Goal: Task Accomplishment & Management: Complete application form

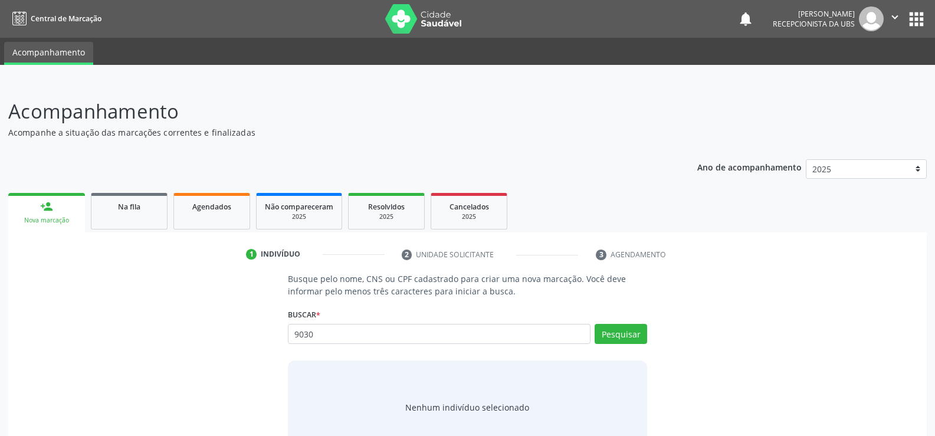
scroll to position [35, 0]
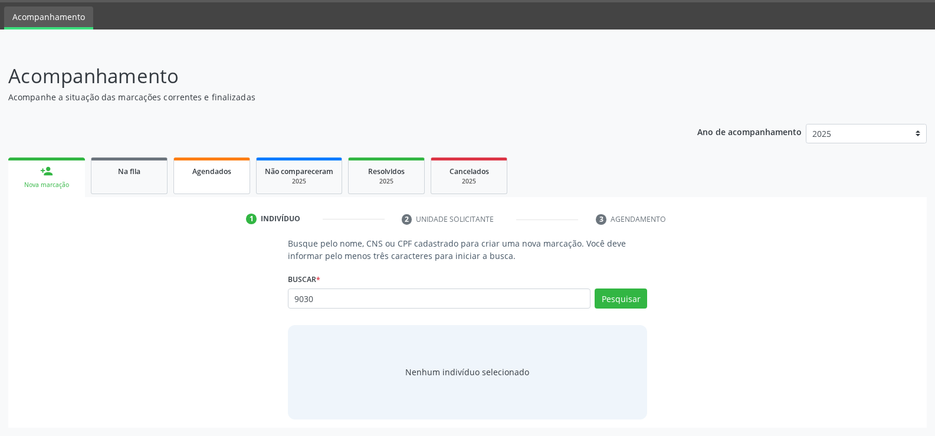
click at [220, 178] on link "Agendados" at bounding box center [211, 175] width 77 height 37
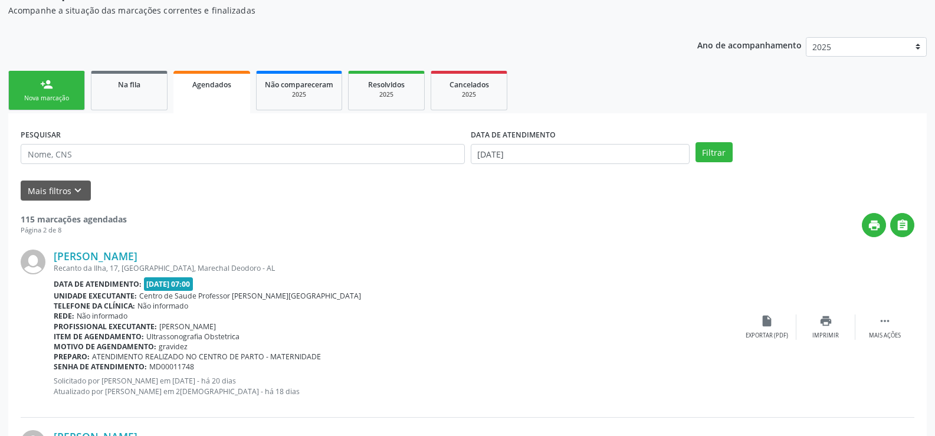
scroll to position [0, 0]
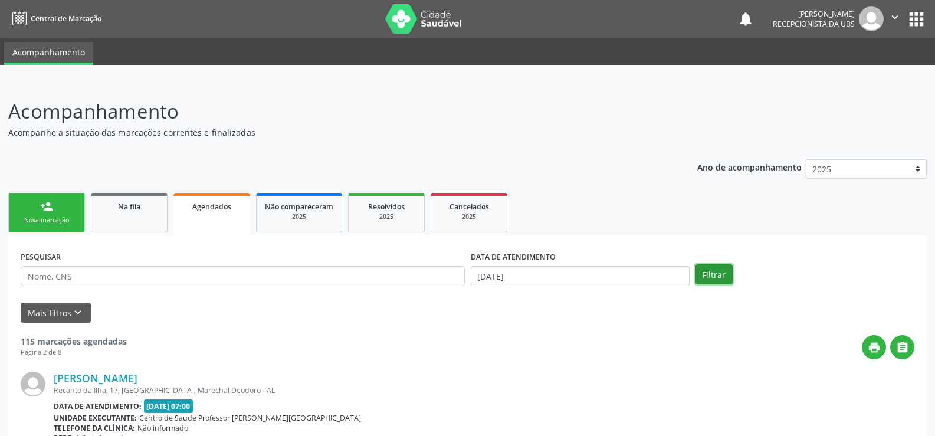
click at [711, 271] on button "Filtrar" at bounding box center [713, 274] width 37 height 20
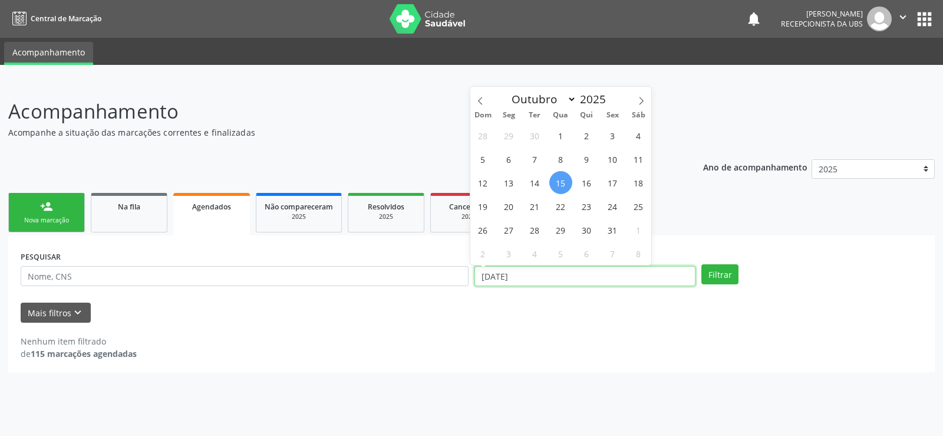
click at [575, 270] on input "[DATE]" at bounding box center [585, 276] width 221 height 20
click at [609, 233] on span "31" at bounding box center [612, 229] width 23 height 23
type input "[DATE]"
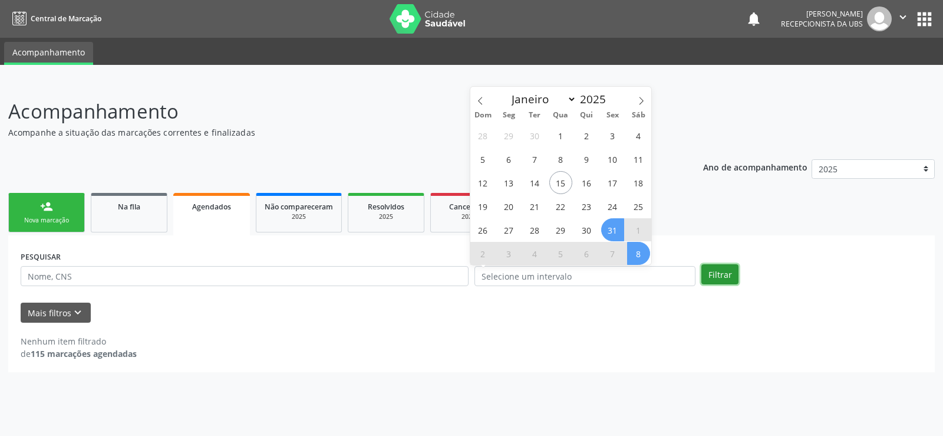
click at [726, 275] on button "Filtrar" at bounding box center [720, 274] width 37 height 20
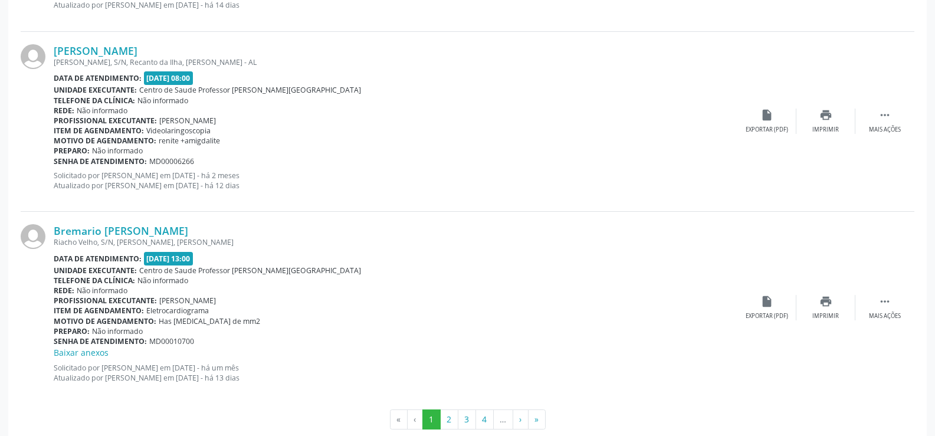
scroll to position [2691, 0]
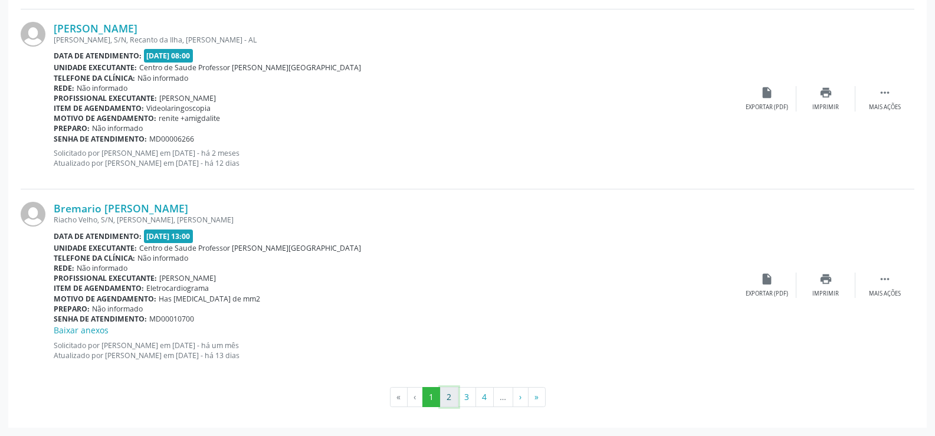
click at [451, 393] on button "2" at bounding box center [449, 397] width 18 height 20
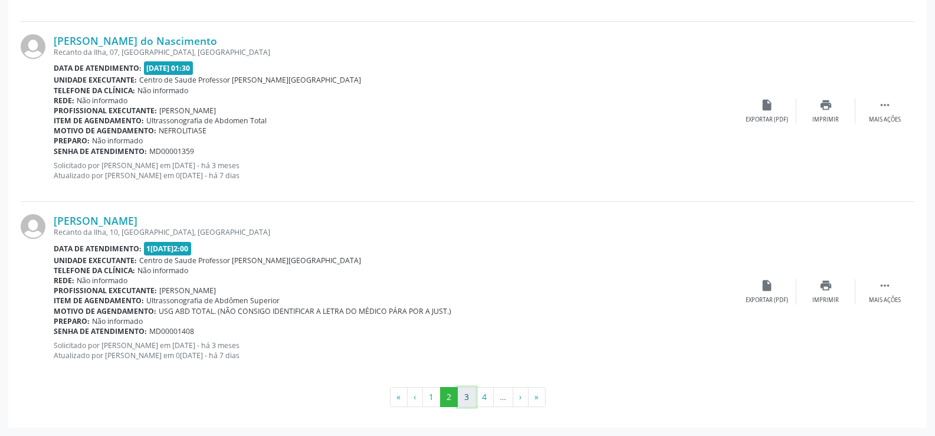
click at [472, 400] on button "3" at bounding box center [467, 397] width 18 height 20
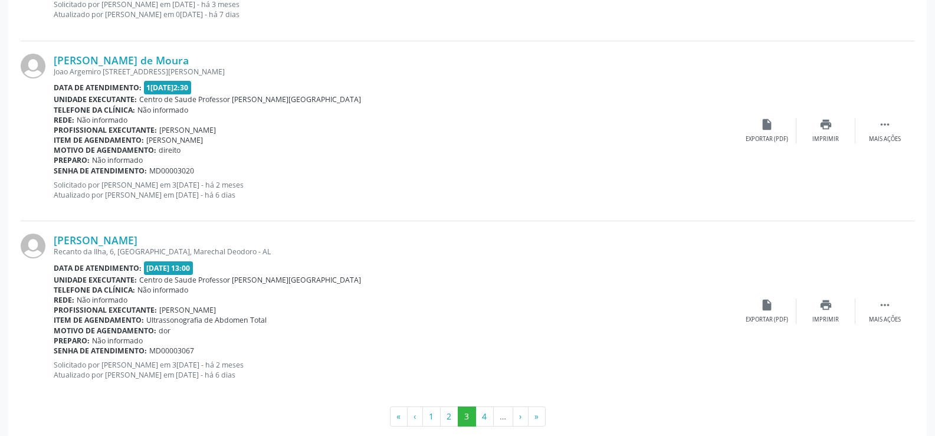
scroll to position [2679, 0]
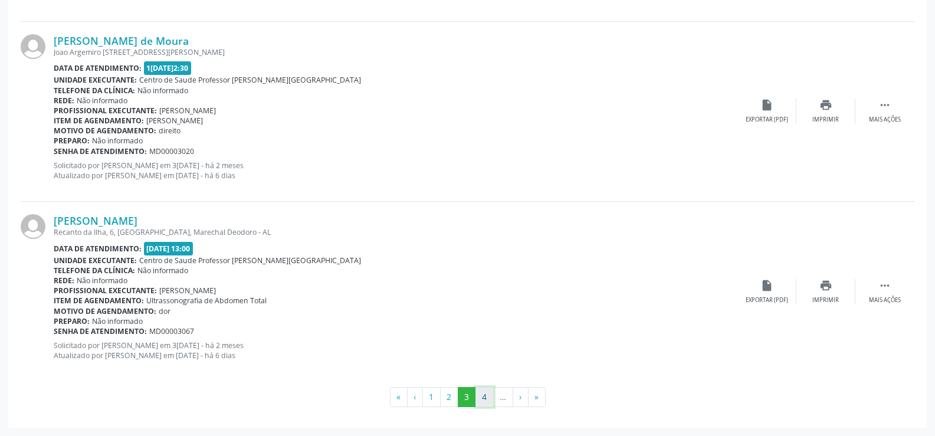
click at [485, 401] on button "4" at bounding box center [484, 397] width 18 height 20
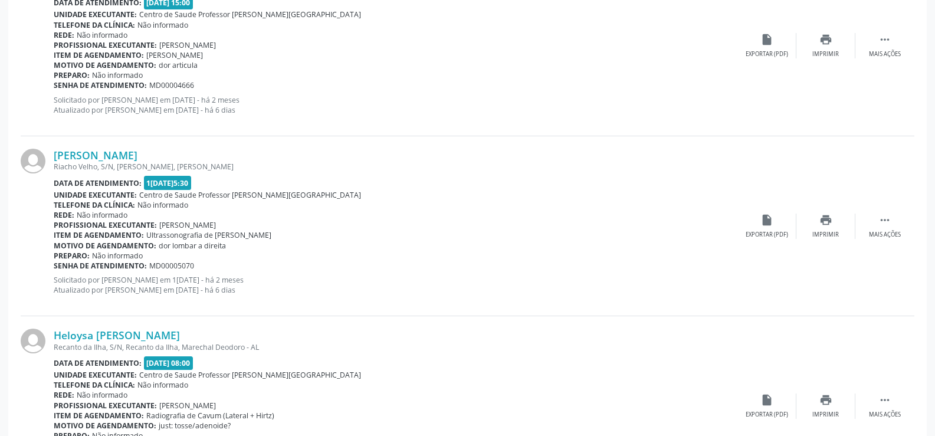
scroll to position [1002, 0]
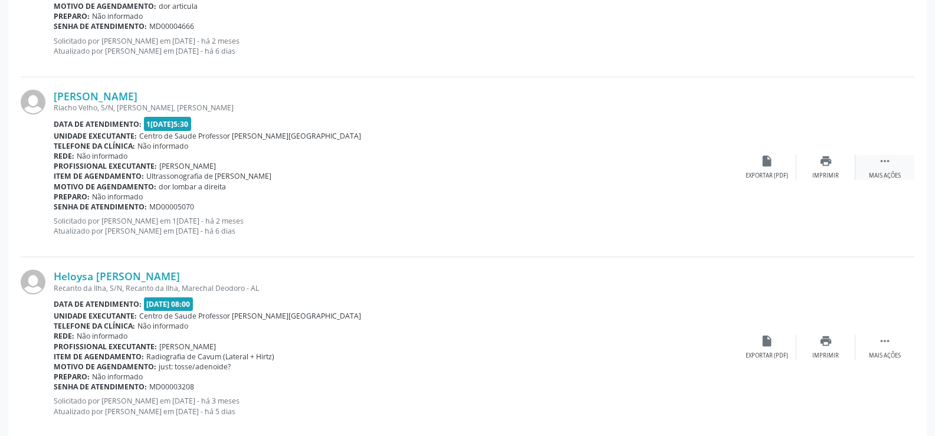
click at [883, 166] on icon "" at bounding box center [884, 160] width 13 height 13
click at [711, 167] on icon "print" at bounding box center [707, 160] width 13 height 13
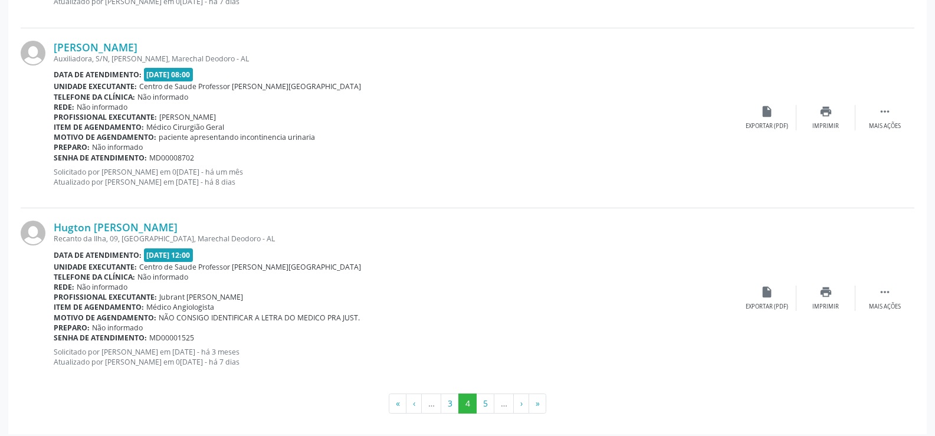
scroll to position [2691, 0]
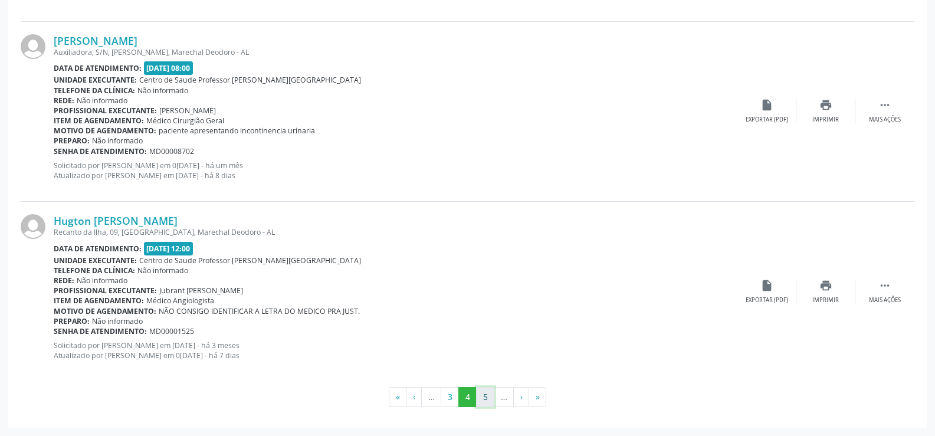
click at [488, 392] on button "5" at bounding box center [485, 397] width 18 height 20
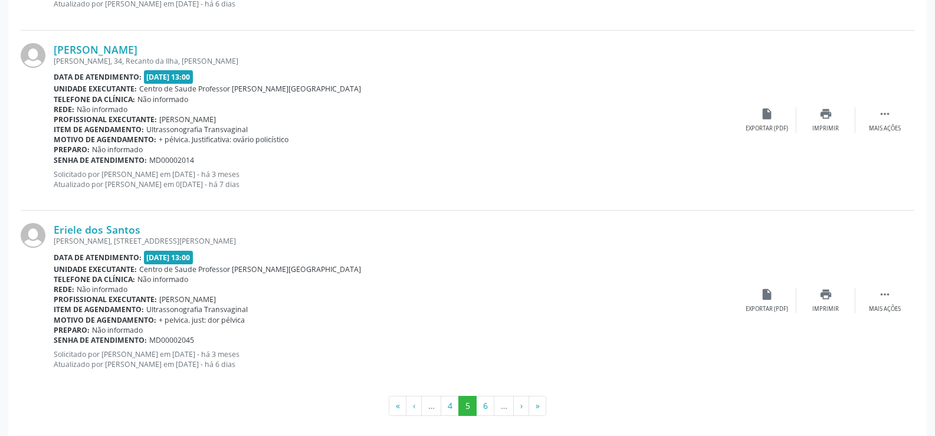
scroll to position [2679, 0]
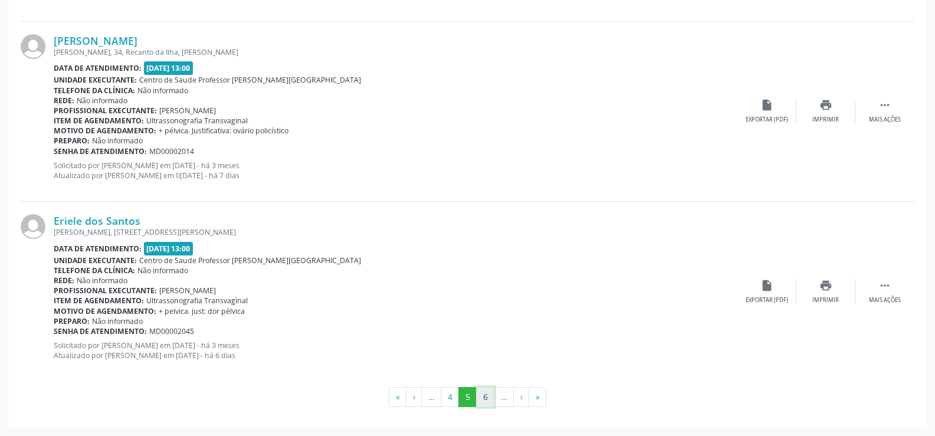
click at [482, 400] on button "6" at bounding box center [485, 397] width 18 height 20
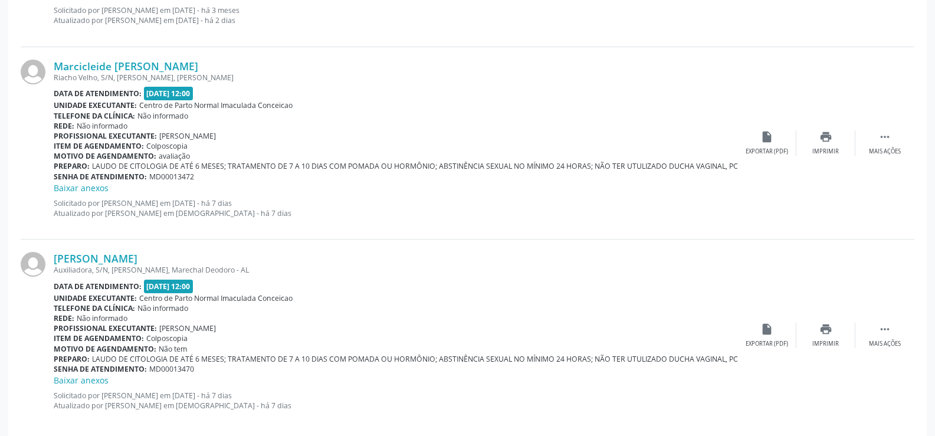
scroll to position [2704, 0]
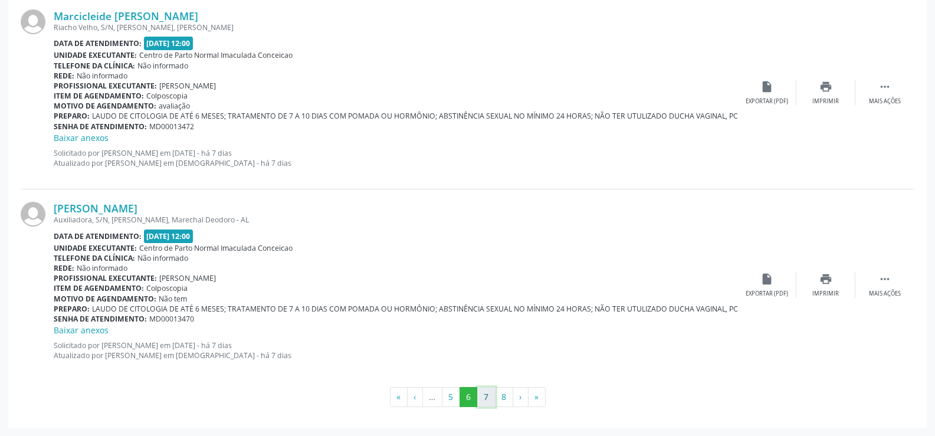
click at [487, 397] on button "7" at bounding box center [486, 397] width 18 height 20
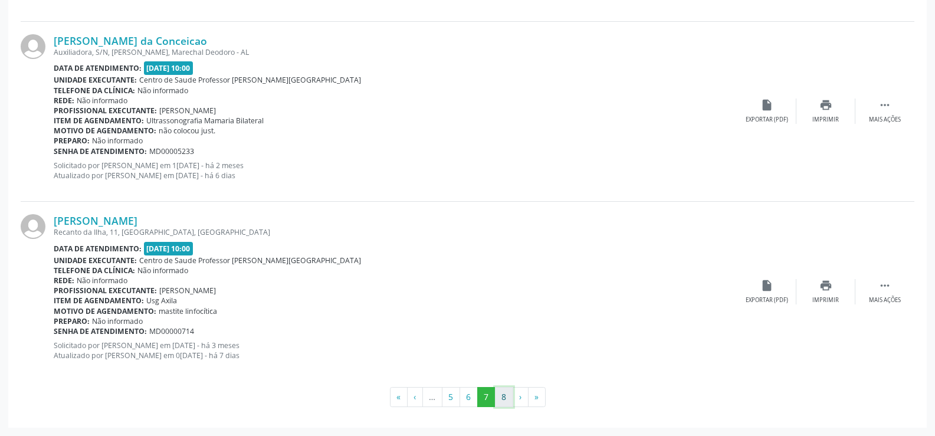
click at [502, 393] on button "8" at bounding box center [504, 397] width 18 height 20
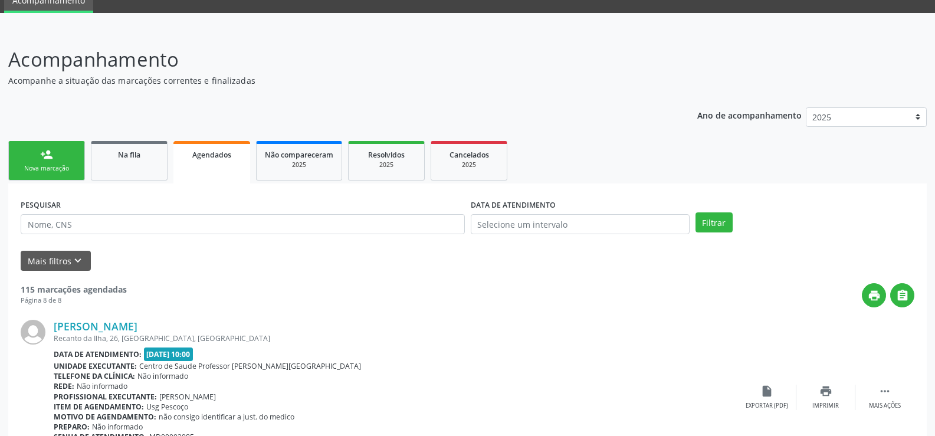
scroll to position [0, 0]
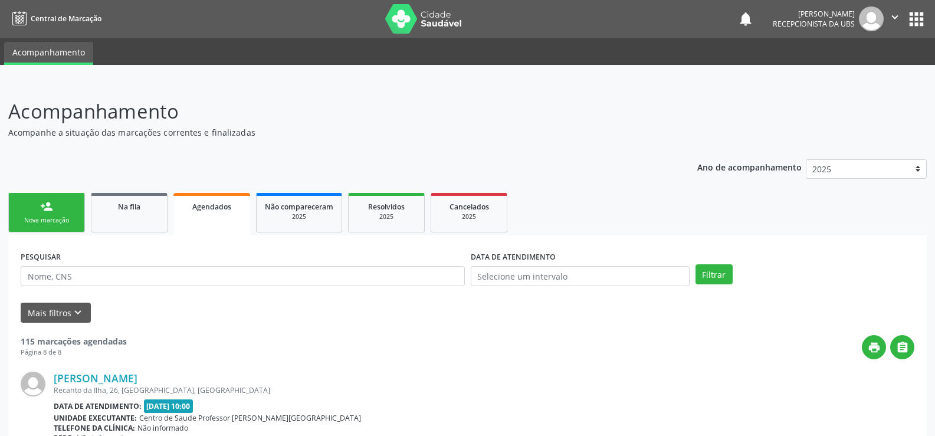
click at [61, 213] on link "person_add Nova marcação" at bounding box center [46, 213] width 77 height 40
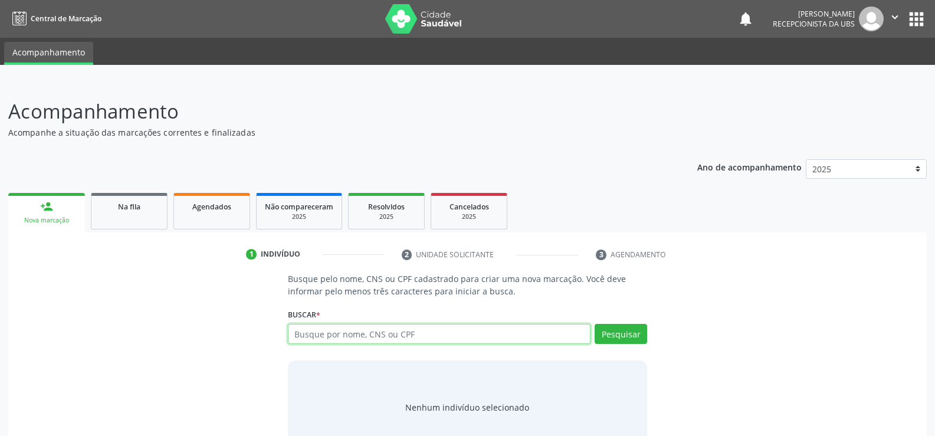
click at [318, 333] on input "text" at bounding box center [439, 334] width 303 height 20
type input "702302039697320"
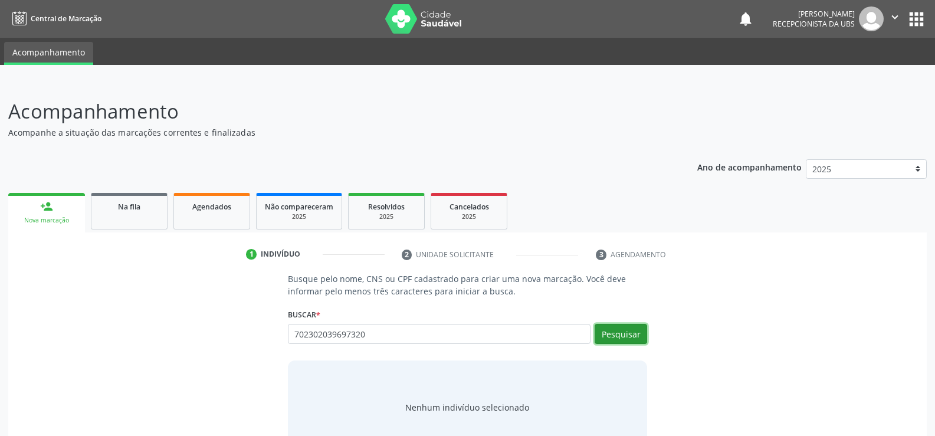
click at [613, 336] on button "Pesquisar" at bounding box center [620, 334] width 52 height 20
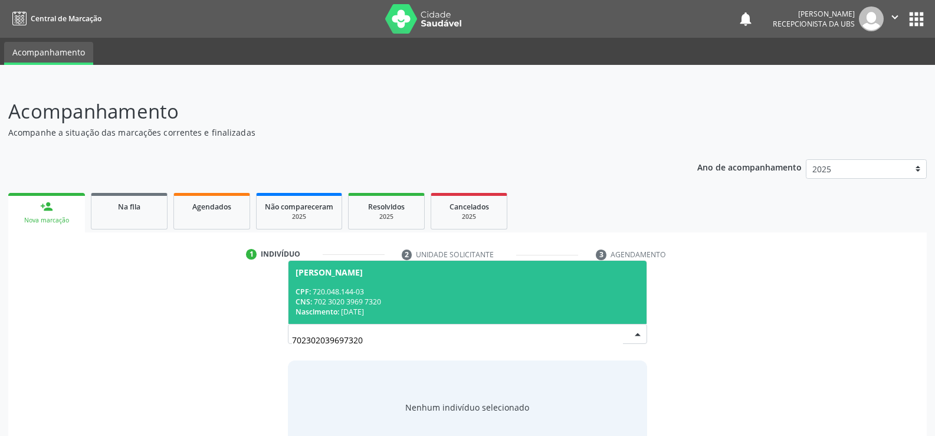
click at [353, 283] on span "[PERSON_NAME] CPF: 720.048.144-03 CNS: 702 3020 3969 7320 Nascimento: [DATE]" at bounding box center [467, 292] width 358 height 63
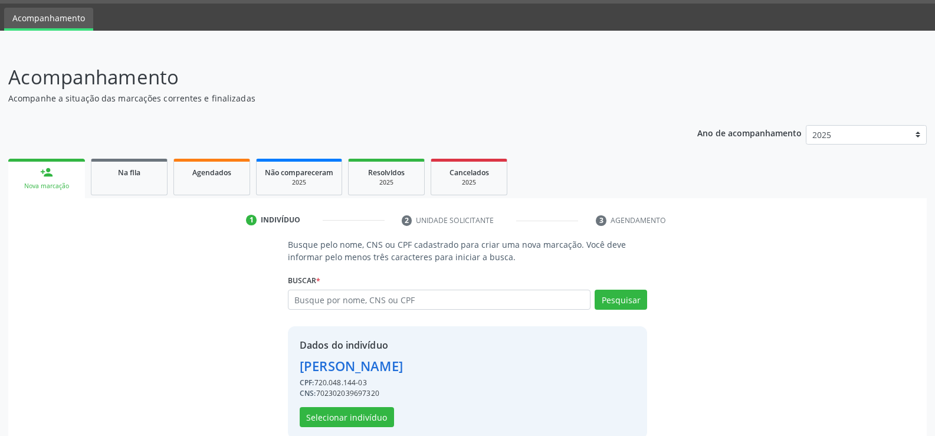
scroll to position [54, 0]
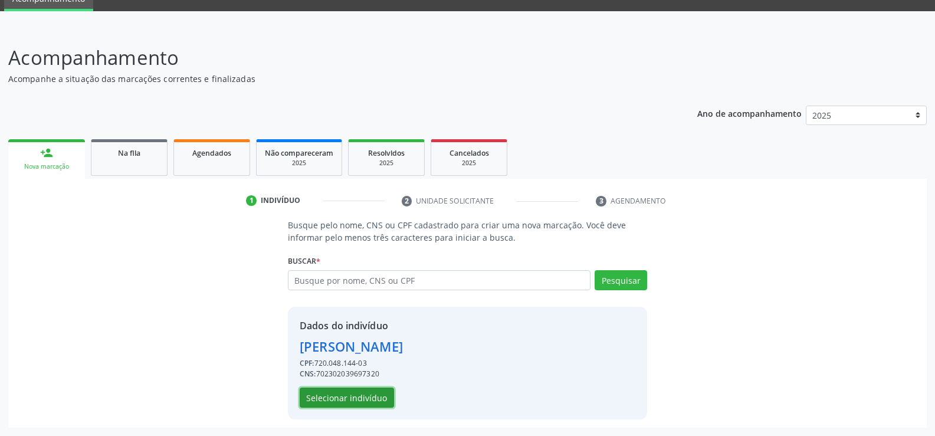
click at [361, 397] on button "Selecionar indivíduo" at bounding box center [347, 397] width 94 height 20
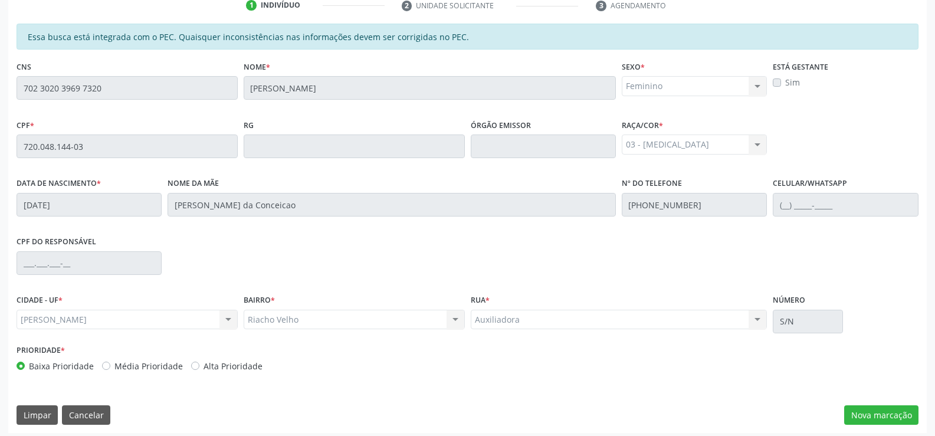
scroll to position [254, 0]
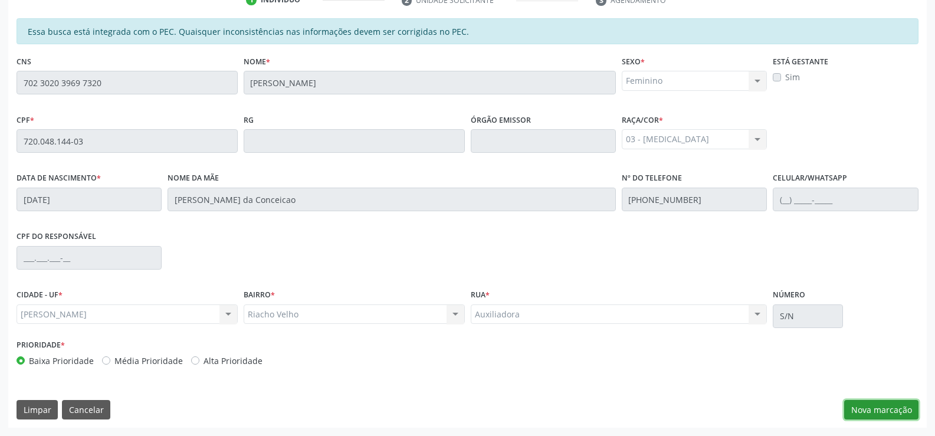
click at [879, 405] on button "Nova marcação" at bounding box center [881, 410] width 74 height 20
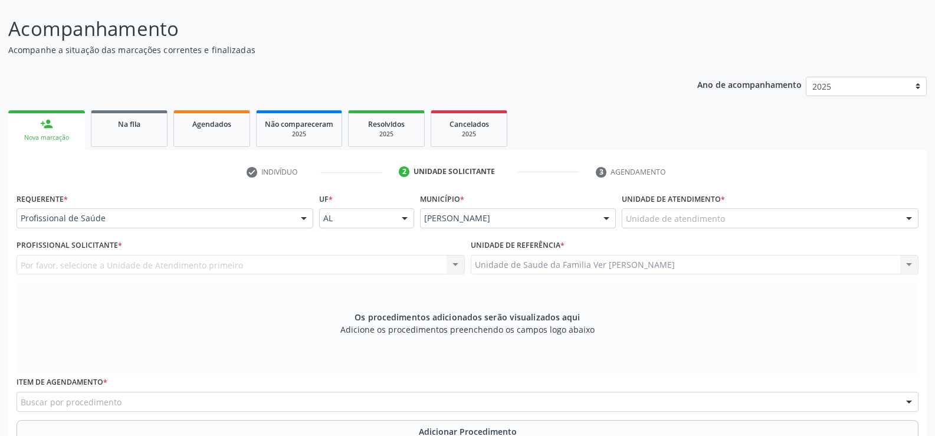
scroll to position [78, 0]
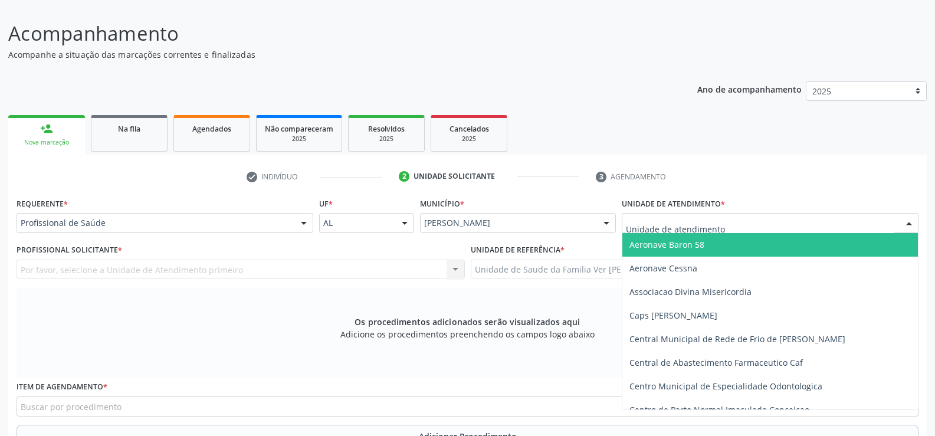
click at [909, 226] on div at bounding box center [909, 223] width 18 height 20
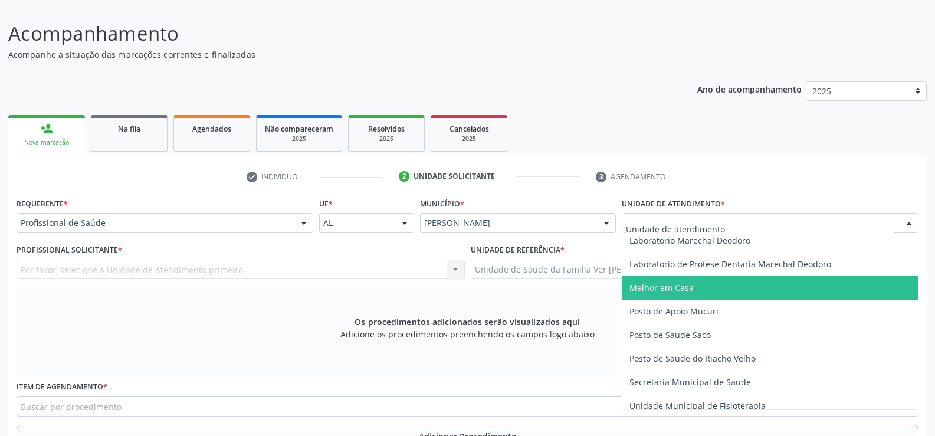
scroll to position [472, 0]
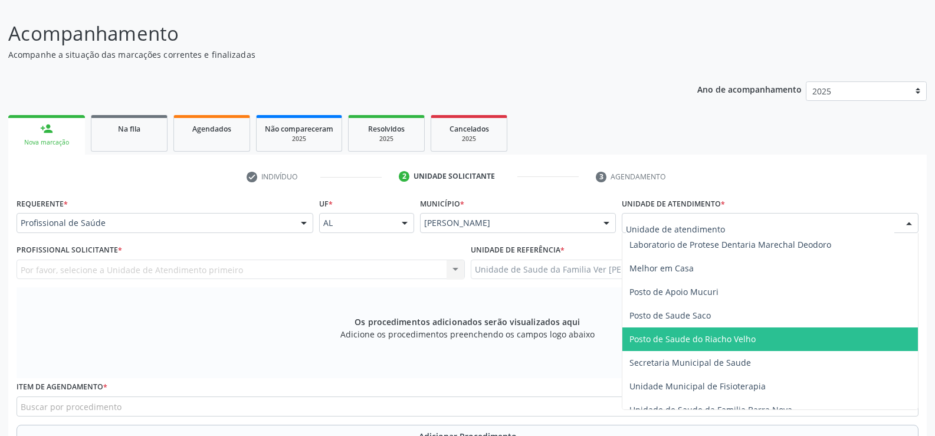
click at [682, 334] on span "Posto de Saude do Riacho Velho" at bounding box center [692, 338] width 126 height 11
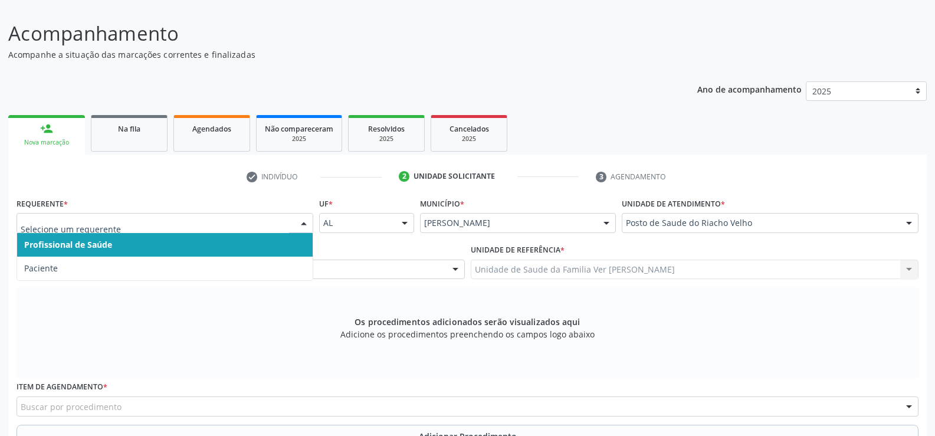
click at [307, 221] on div at bounding box center [304, 223] width 18 height 20
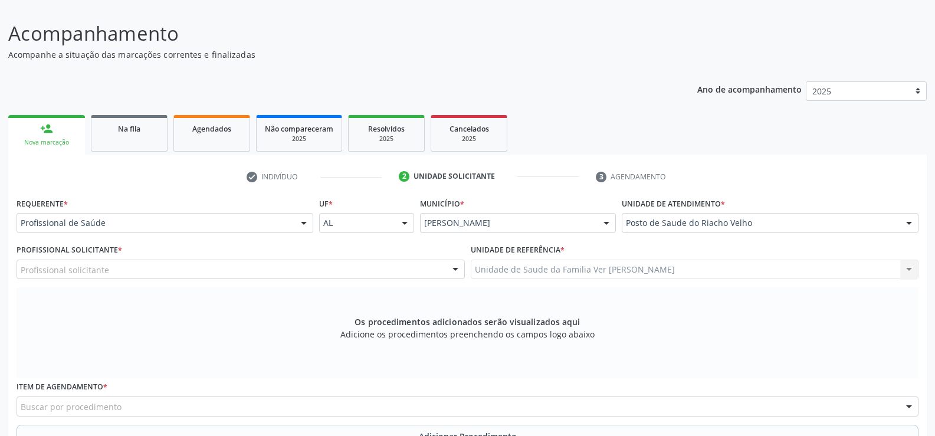
click at [256, 282] on div "Profissional Solicitante * Profissional solicitante Assistente Administrativo -…" at bounding box center [241, 264] width 454 height 46
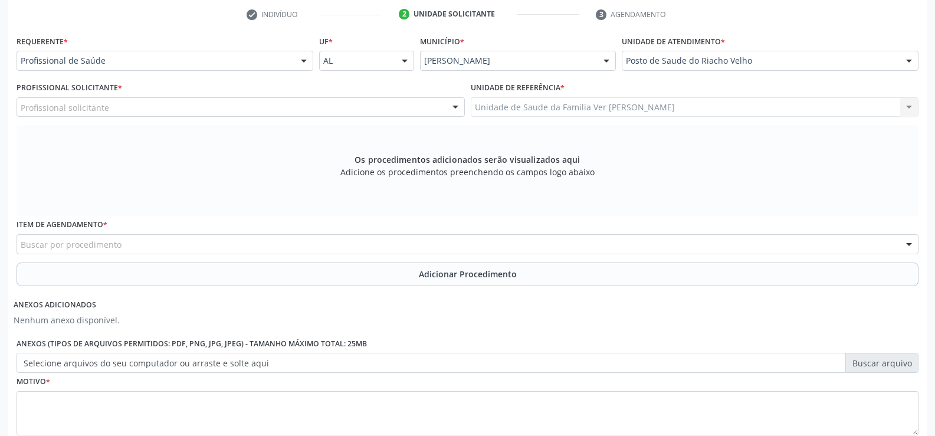
scroll to position [255, 0]
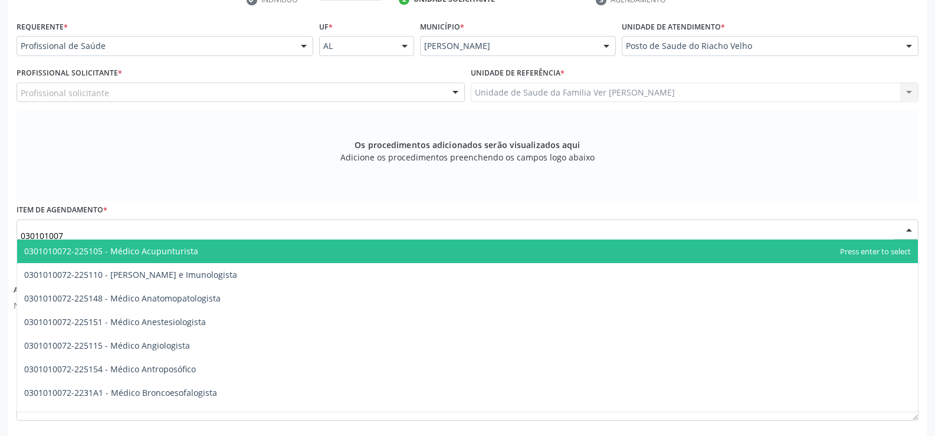
type input "0301010072"
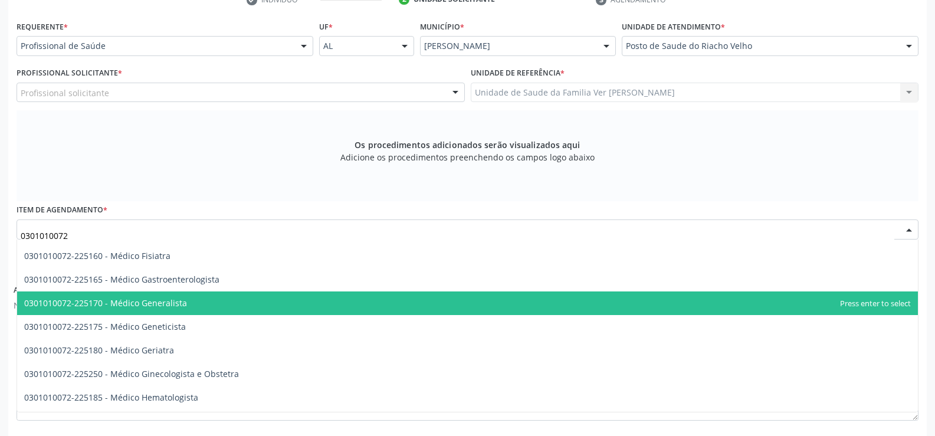
scroll to position [590, 0]
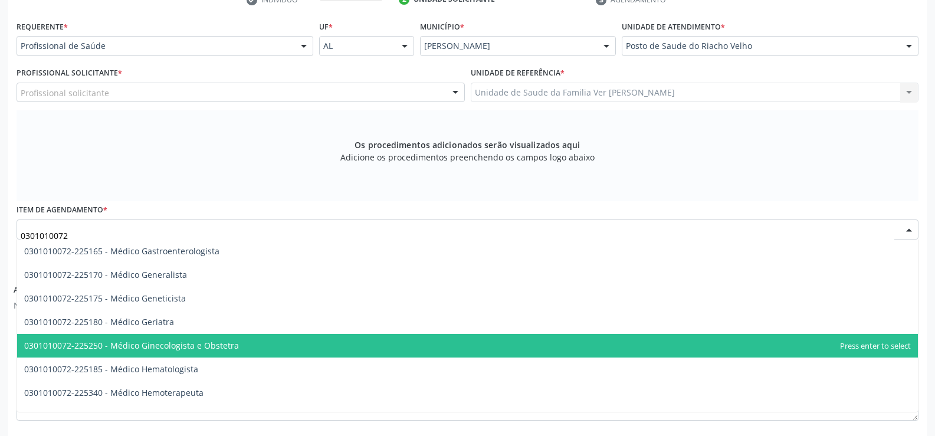
click at [205, 345] on span "0301010072-225250 - Médico Ginecologista e Obstetra" at bounding box center [131, 345] width 215 height 11
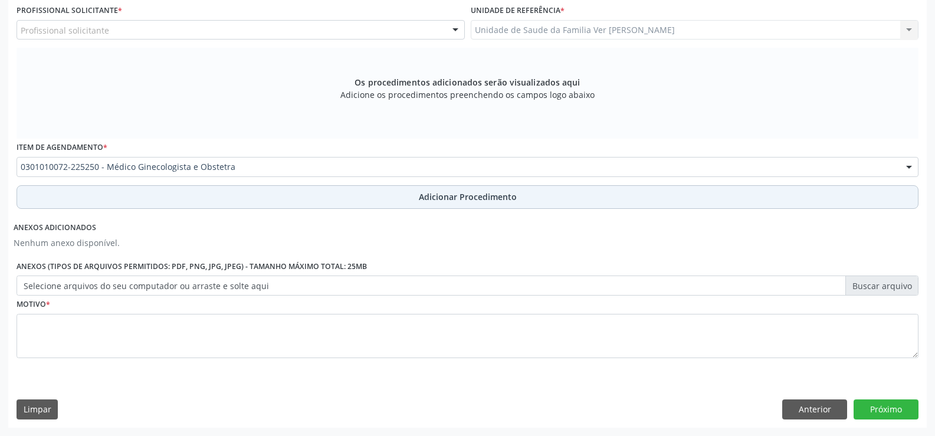
click at [477, 200] on span "Adicionar Procedimento" at bounding box center [468, 196] width 98 height 12
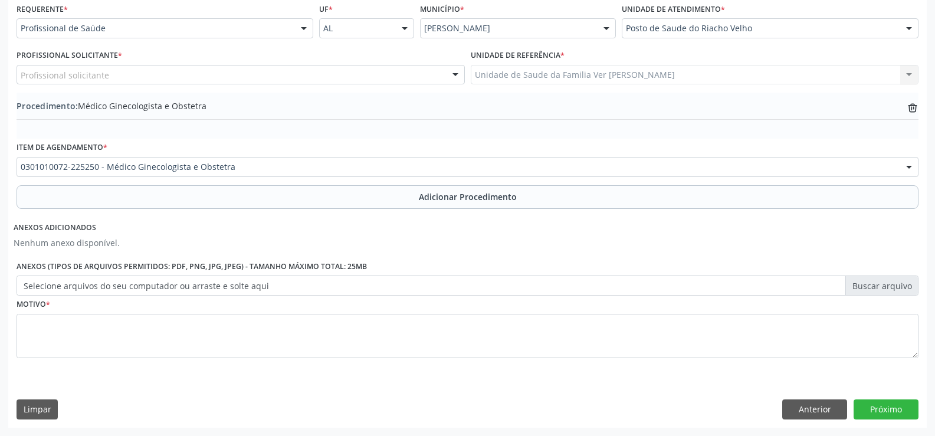
click at [17, 185] on button "Adicionar Procedimento" at bounding box center [468, 197] width 902 height 24
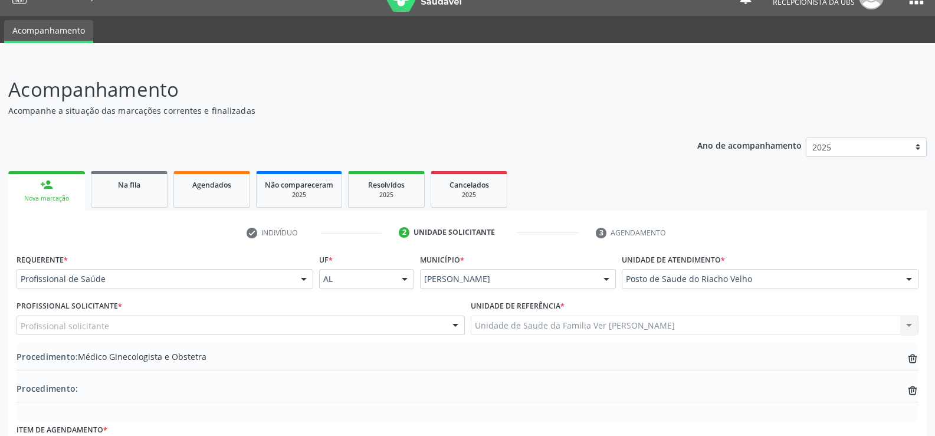
scroll to position [0, 0]
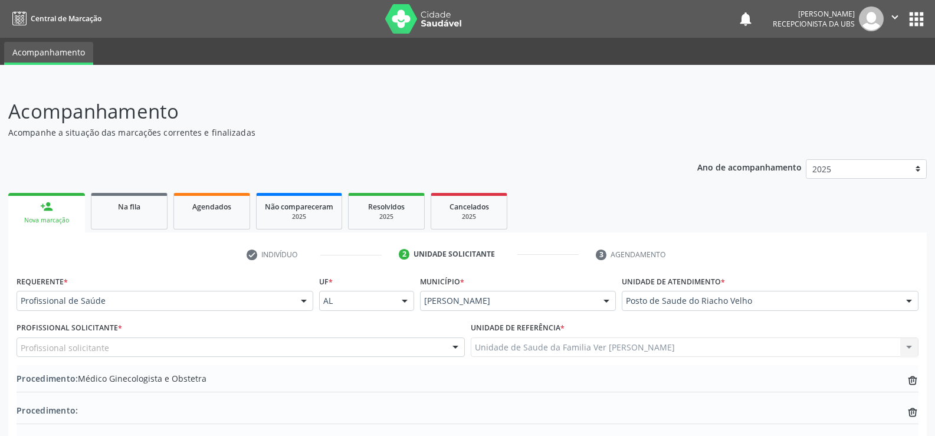
click at [60, 215] on link "person_add Nova marcação" at bounding box center [46, 213] width 77 height 40
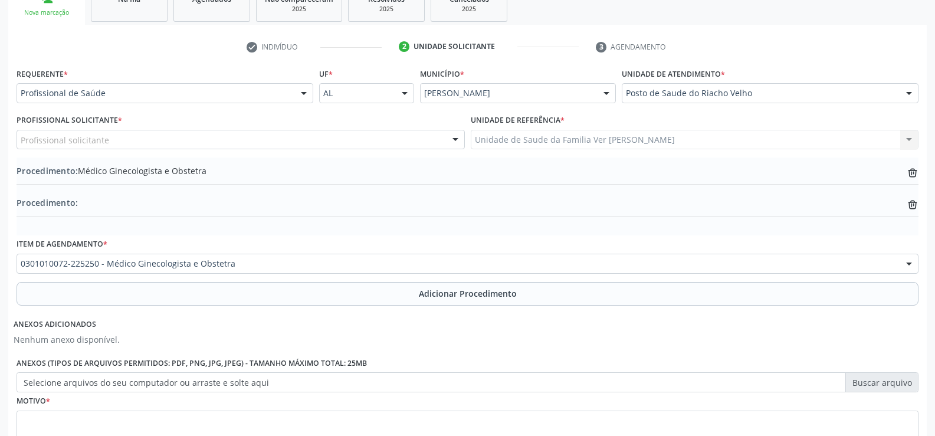
scroll to position [186, 0]
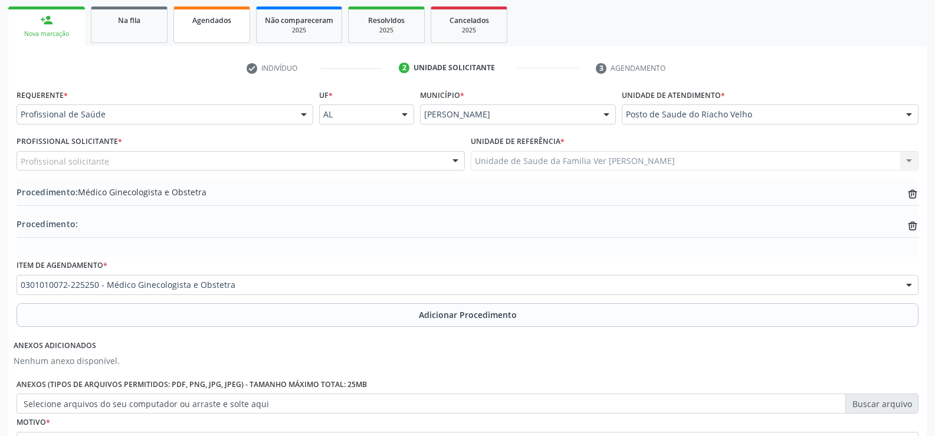
click at [215, 24] on span "Agendados" at bounding box center [211, 20] width 39 height 10
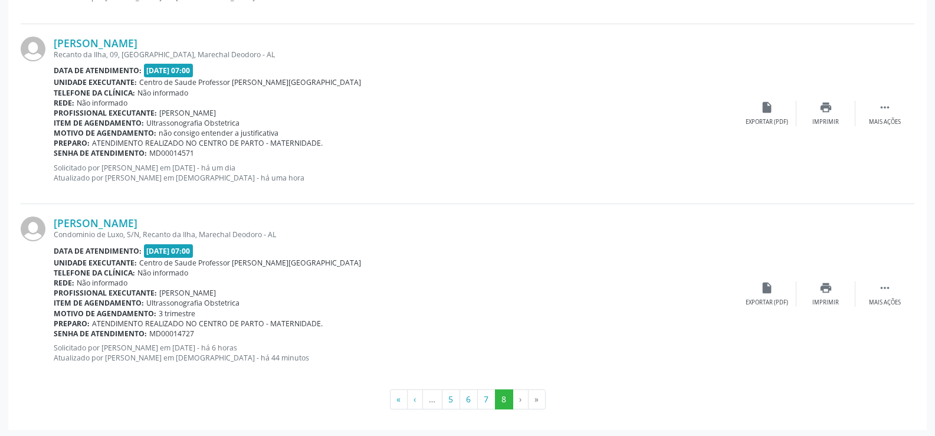
scroll to position [1778, 0]
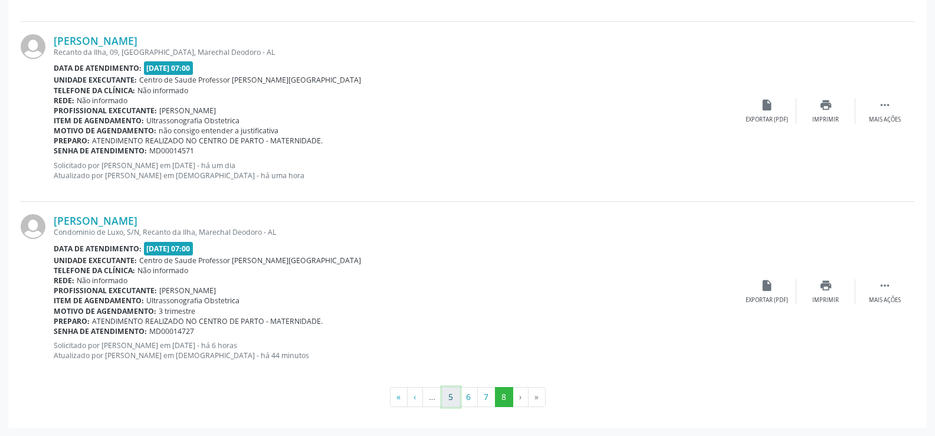
click at [447, 393] on button "5" at bounding box center [451, 397] width 18 height 20
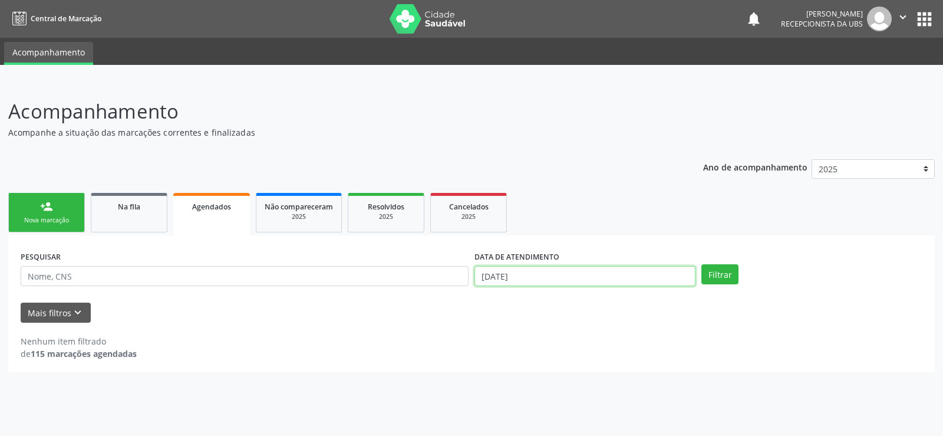
click at [576, 275] on input "[DATE]" at bounding box center [585, 276] width 221 height 20
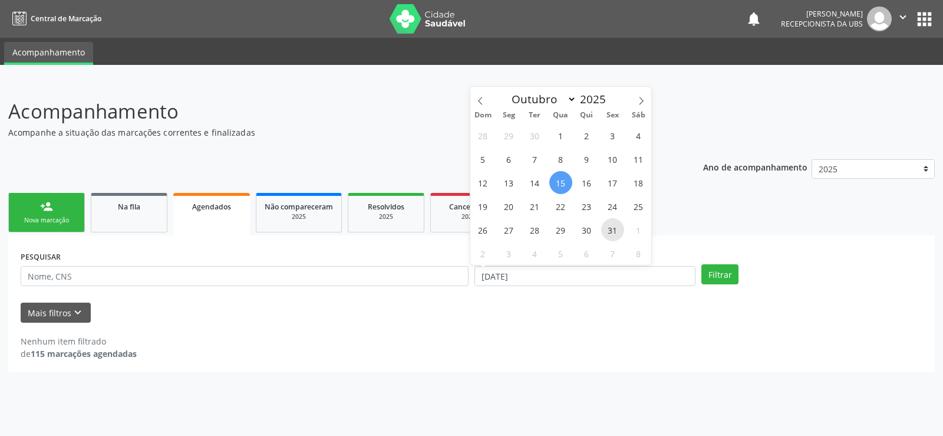
click at [607, 228] on span "31" at bounding box center [612, 229] width 23 height 23
type input "[DATE]"
click at [718, 274] on button "Filtrar" at bounding box center [720, 274] width 37 height 20
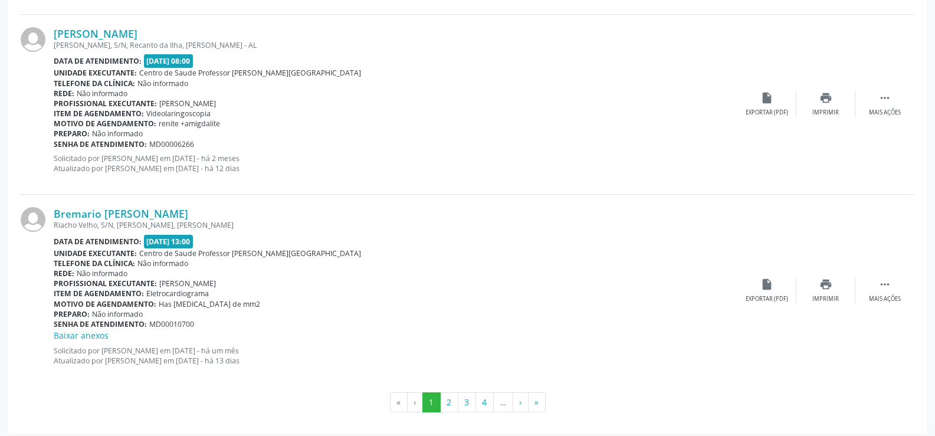
scroll to position [2691, 0]
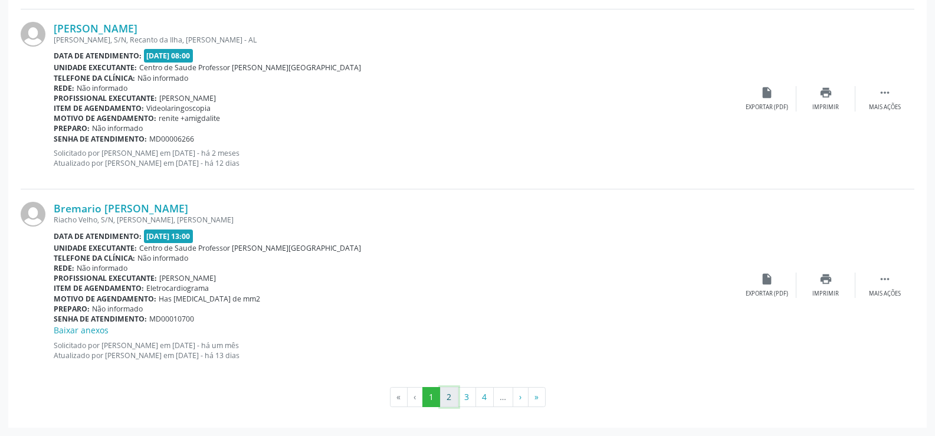
click at [452, 399] on button "2" at bounding box center [449, 397] width 18 height 20
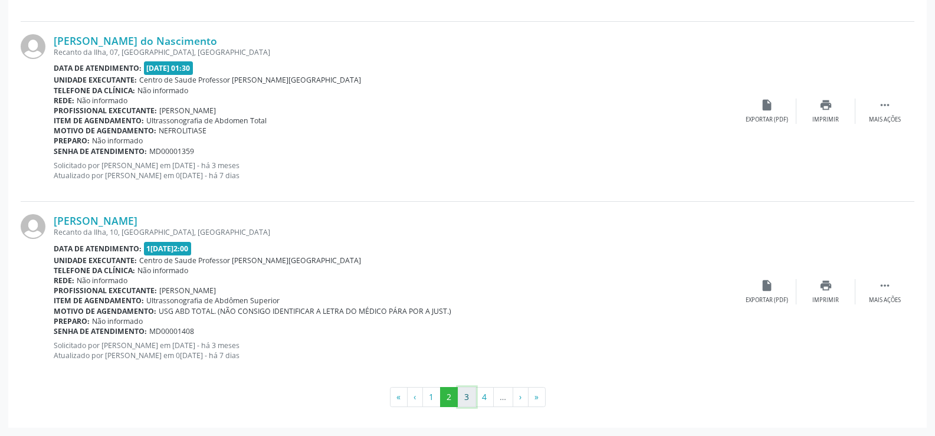
click at [461, 402] on button "3" at bounding box center [467, 397] width 18 height 20
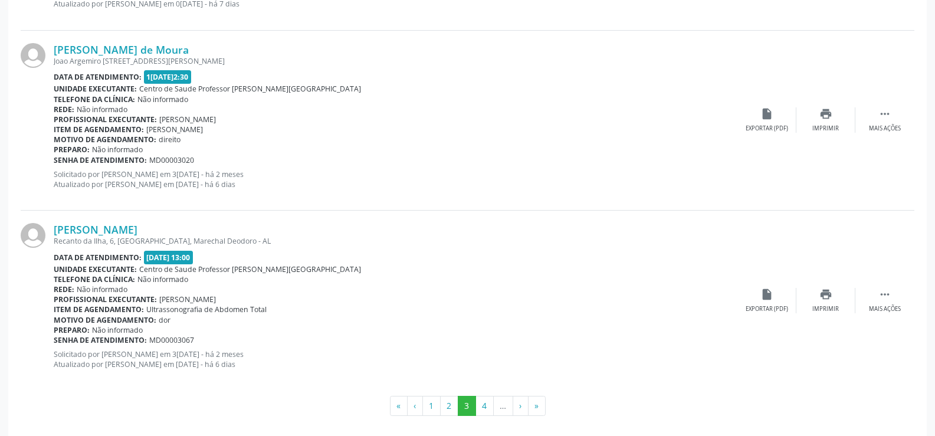
scroll to position [2679, 0]
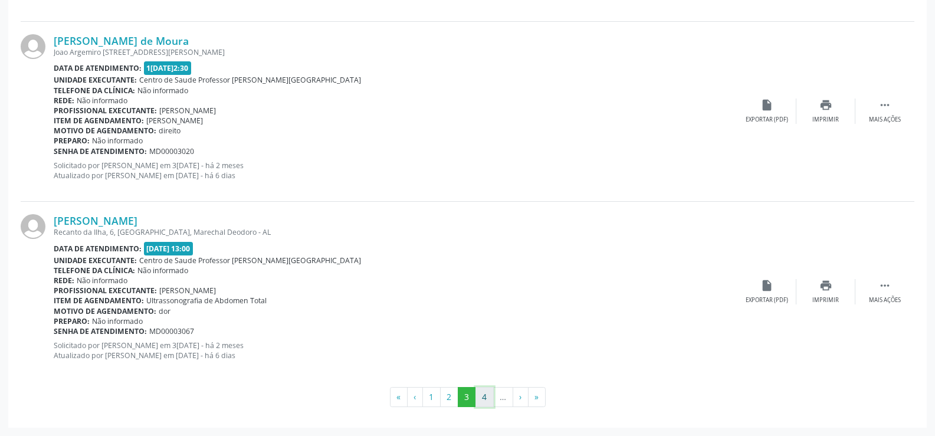
click at [484, 400] on button "4" at bounding box center [484, 397] width 18 height 20
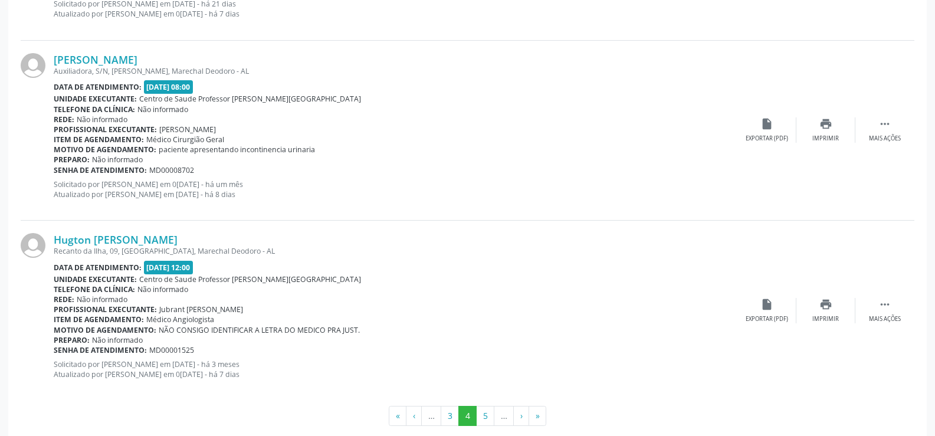
scroll to position [2691, 0]
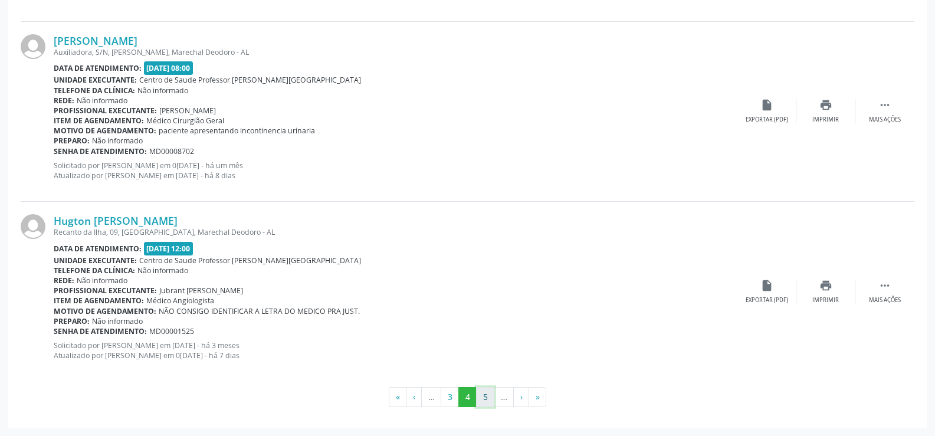
click at [478, 396] on button "5" at bounding box center [485, 397] width 18 height 20
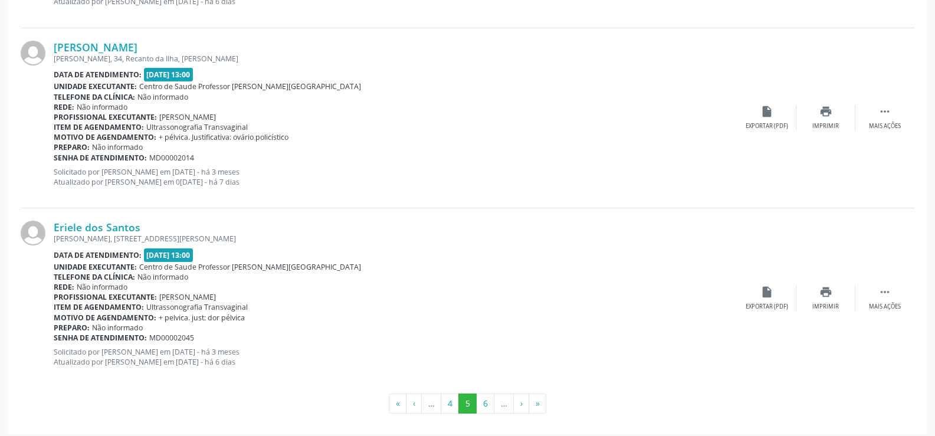
scroll to position [2679, 0]
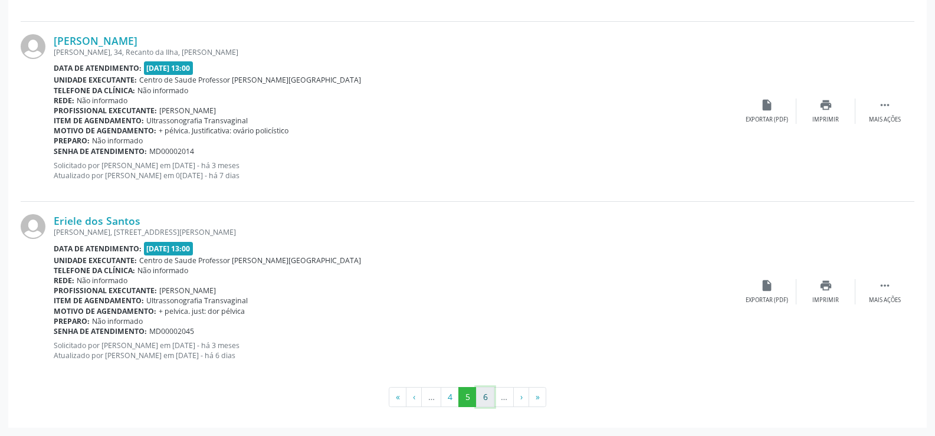
click at [484, 398] on button "6" at bounding box center [485, 397] width 18 height 20
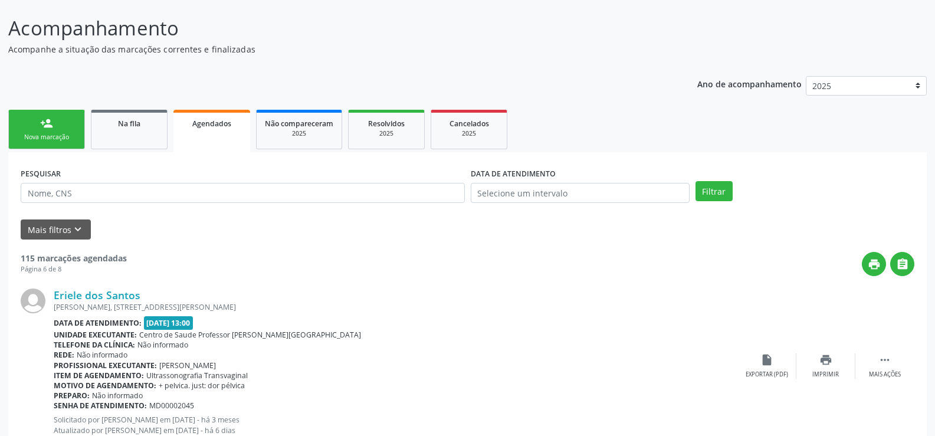
scroll to position [0, 0]
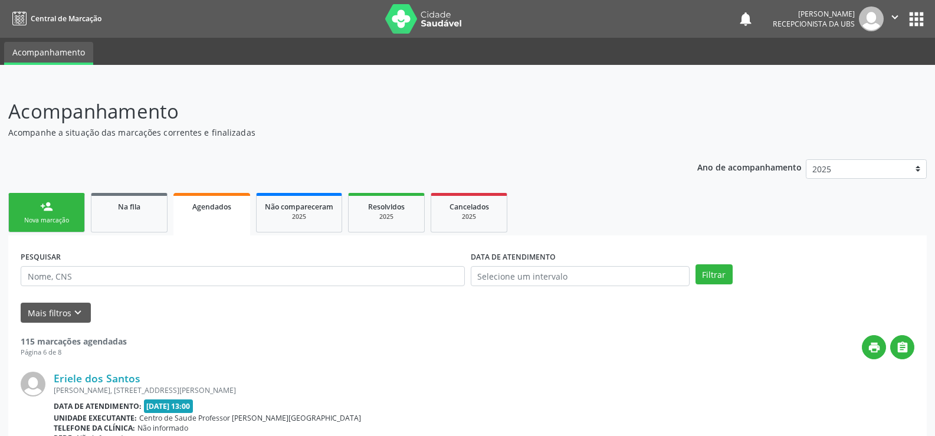
click at [54, 203] on link "person_add Nova marcação" at bounding box center [46, 213] width 77 height 40
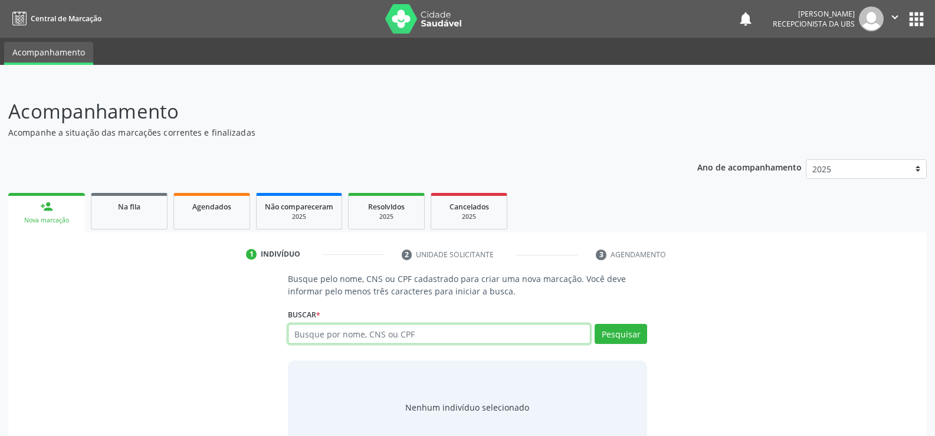
click at [298, 328] on input "text" at bounding box center [439, 334] width 303 height 20
type input "85802352434"
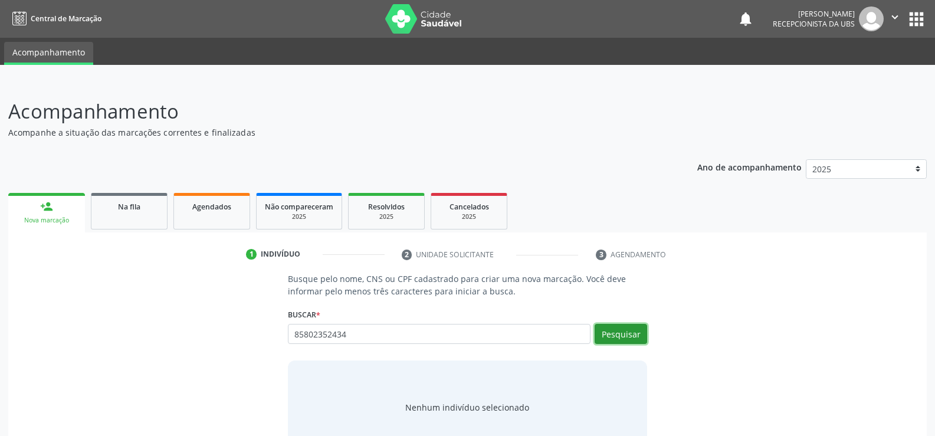
click at [624, 333] on button "Pesquisar" at bounding box center [620, 334] width 52 height 20
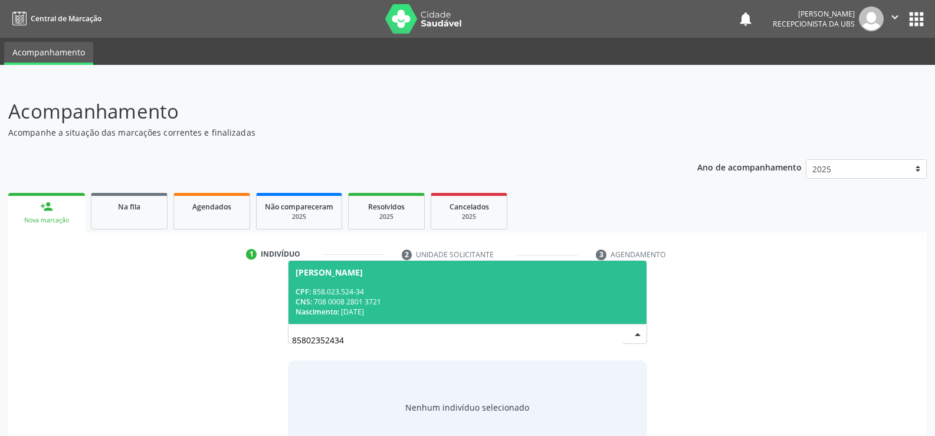
click at [312, 301] on span "CNS:" at bounding box center [303, 302] width 17 height 10
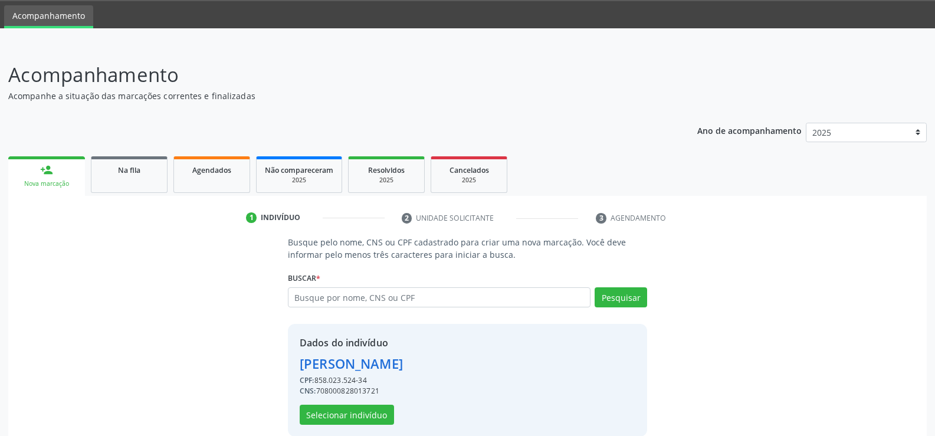
scroll to position [54, 0]
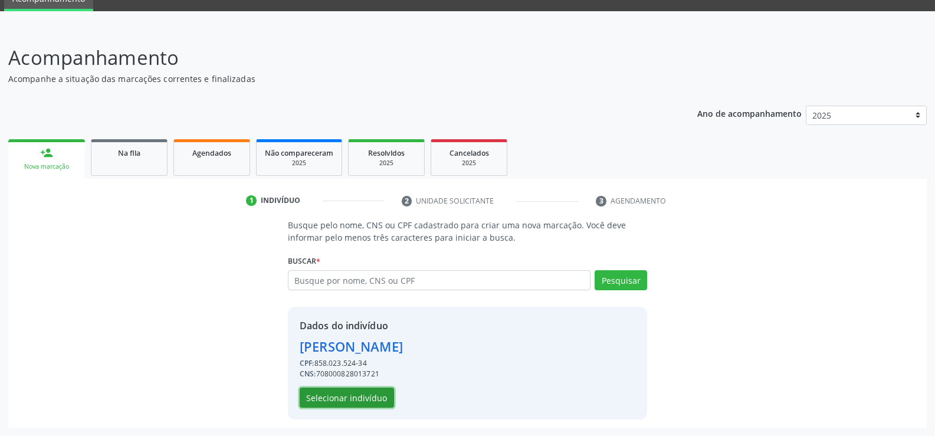
click at [371, 393] on button "Selecionar indivíduo" at bounding box center [347, 397] width 94 height 20
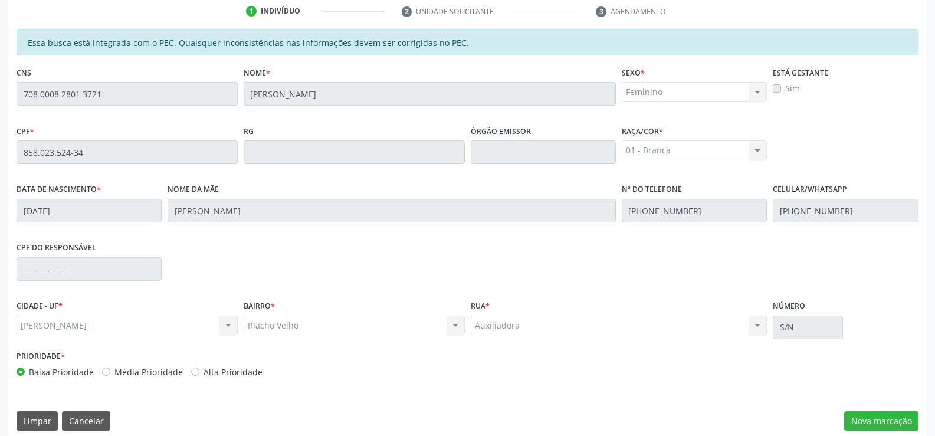
scroll to position [254, 0]
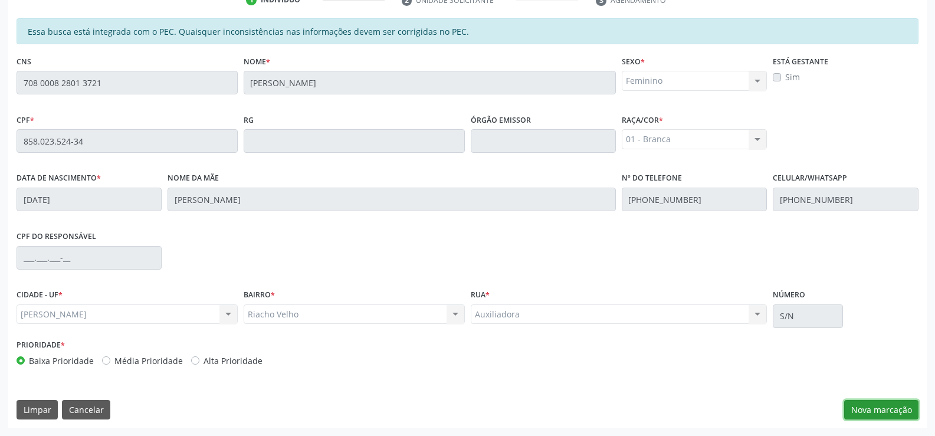
click at [873, 412] on button "Nova marcação" at bounding box center [881, 410] width 74 height 20
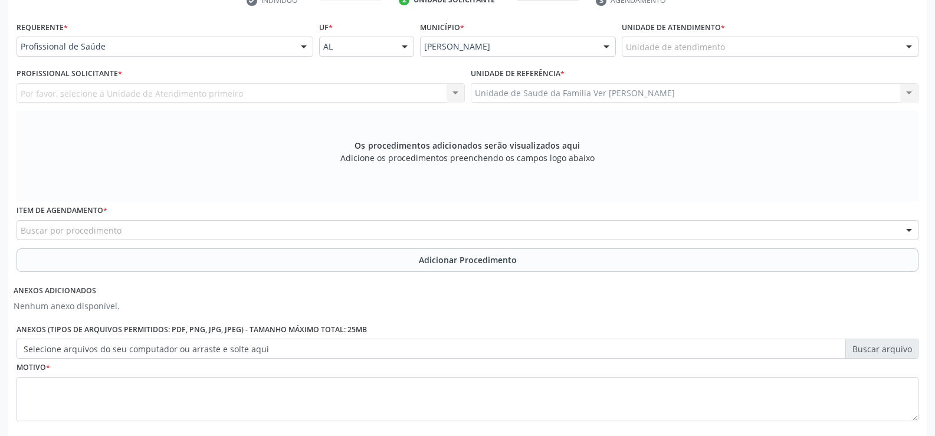
scroll to position [255, 0]
click at [908, 46] on div at bounding box center [909, 47] width 18 height 20
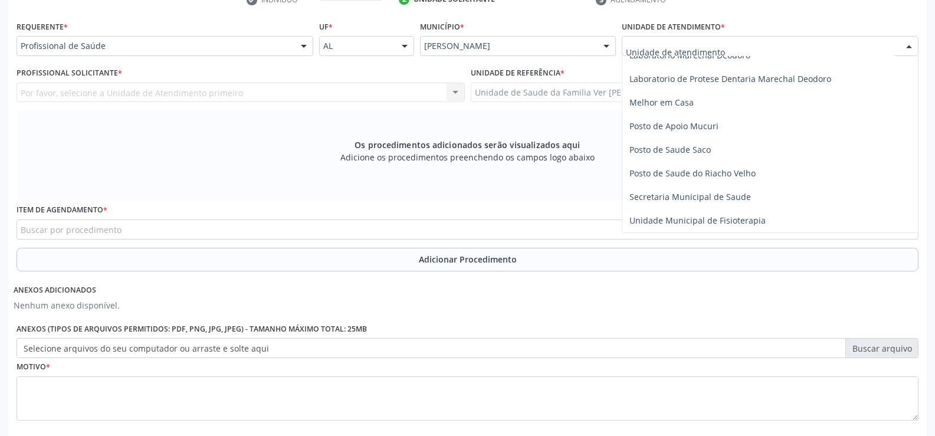
scroll to position [472, 0]
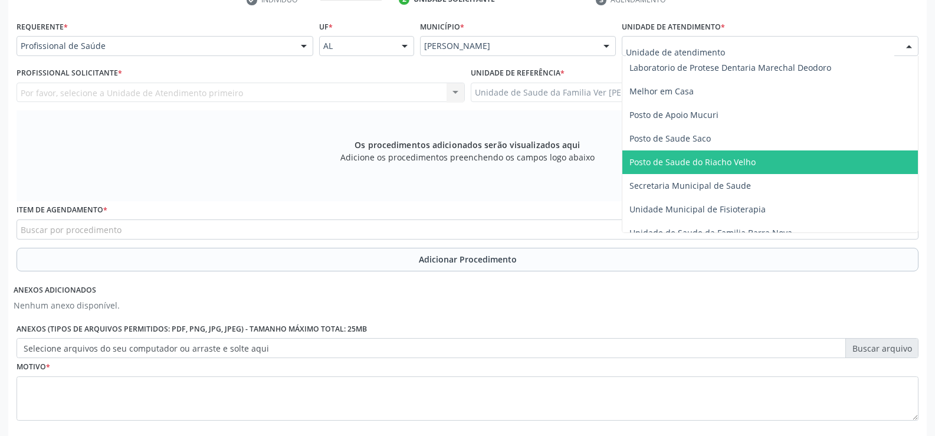
click at [728, 161] on span "Posto de Saude do Riacho Velho" at bounding box center [692, 161] width 126 height 11
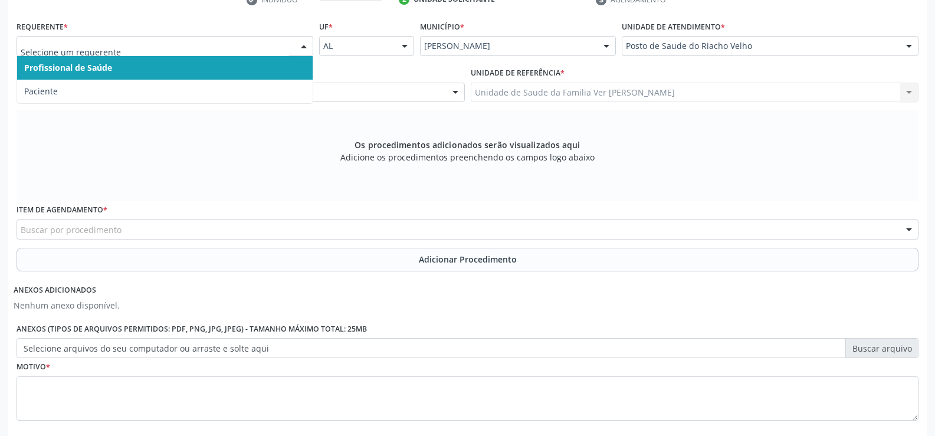
click at [305, 43] on div at bounding box center [304, 47] width 18 height 20
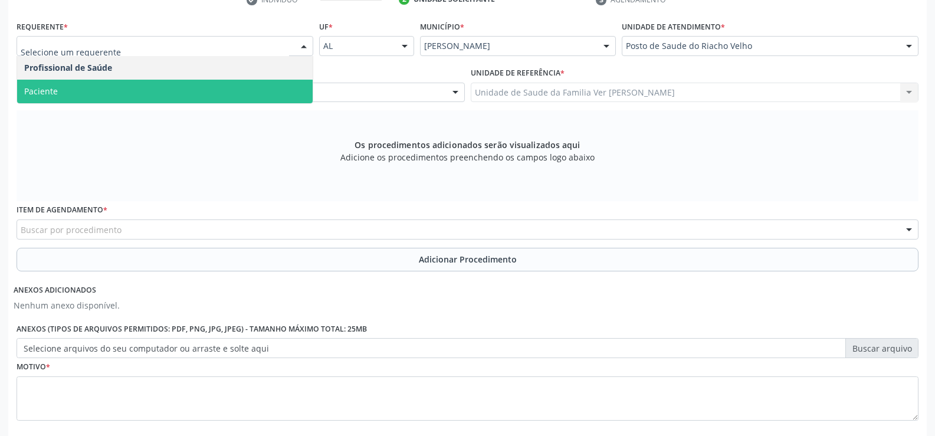
click at [231, 88] on span "Paciente" at bounding box center [164, 92] width 295 height 24
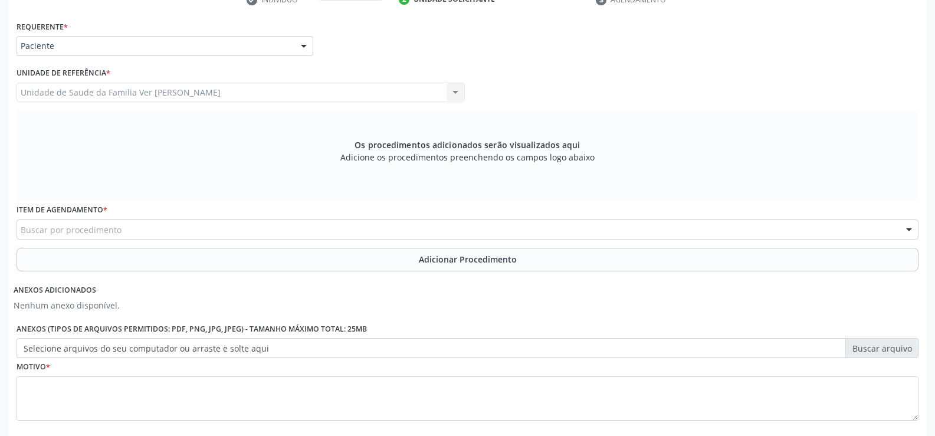
scroll to position [317, 0]
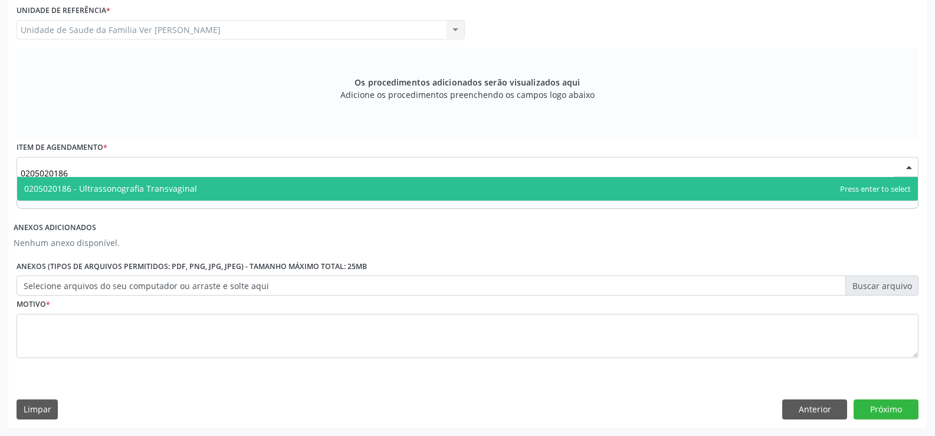
click at [97, 189] on span "0205020186 - Ultrassonografia Transvaginal" at bounding box center [110, 188] width 173 height 11
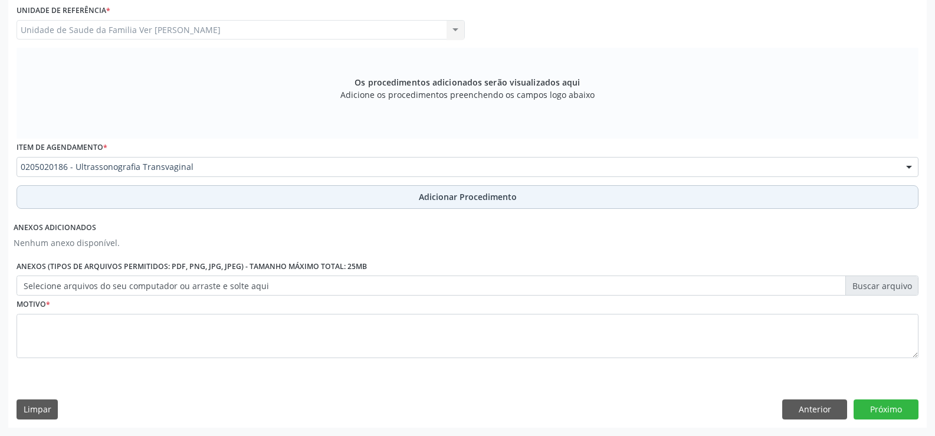
click at [472, 202] on span "Adicionar Procedimento" at bounding box center [468, 196] width 98 height 12
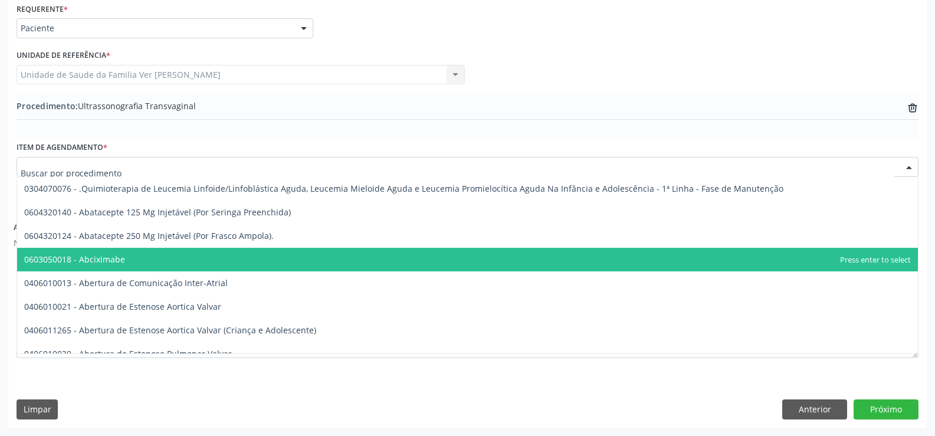
click at [556, 261] on span "0603050018 - Abciximabe" at bounding box center [467, 260] width 900 height 24
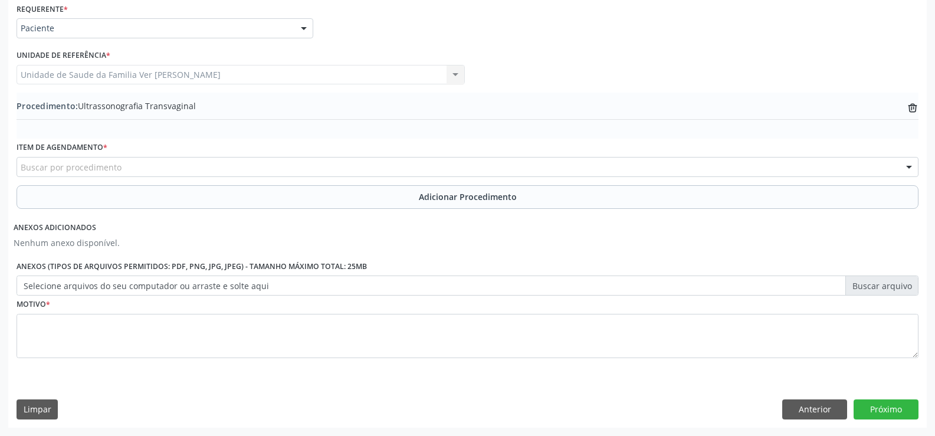
click at [185, 420] on div "Requerente * Paciente Profissional de Saúde Paciente Nenhum resultado encontrad…" at bounding box center [467, 213] width 918 height 427
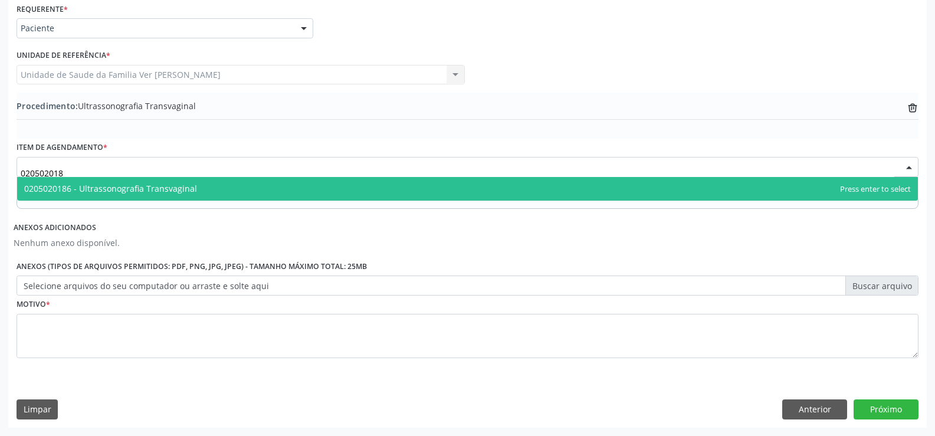
type input "0205020186"
click at [183, 187] on span "0205020186 - Ultrassonografia Transvaginal" at bounding box center [110, 188] width 173 height 11
